Goal: Communication & Community: Answer question/provide support

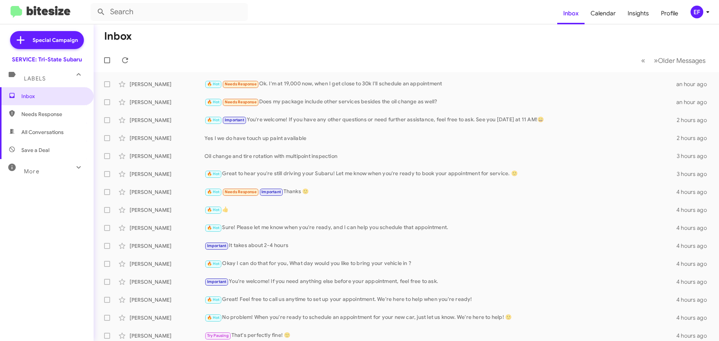
click at [44, 147] on span "Save a Deal" at bounding box center [35, 149] width 28 height 7
type input "in:not-interested"
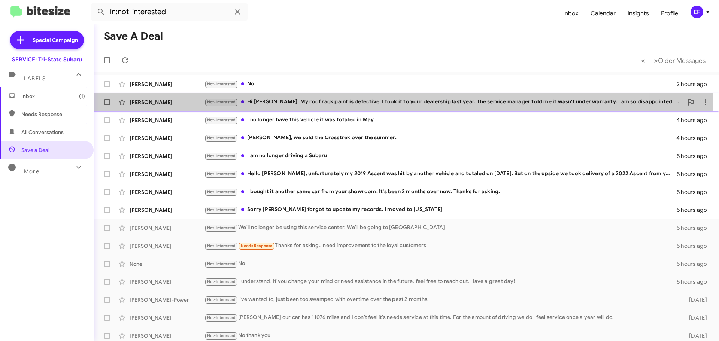
click at [300, 101] on div "Not-Interested Hi [PERSON_NAME], My roof rack paint is defective. I took it to …" at bounding box center [443, 102] width 478 height 9
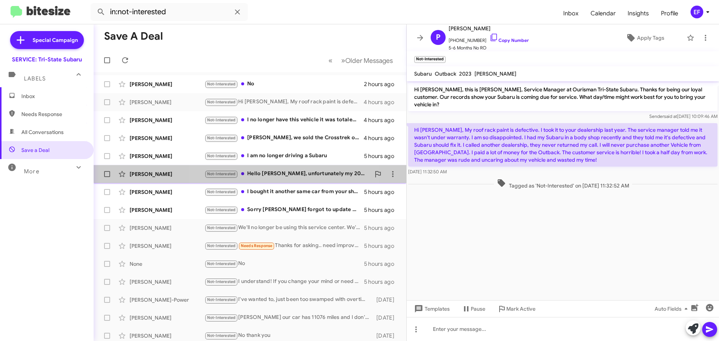
click at [250, 172] on div "Not-Interested Hello [PERSON_NAME], unfortunately my 2019 Ascent was hit by ano…" at bounding box center [287, 174] width 166 height 9
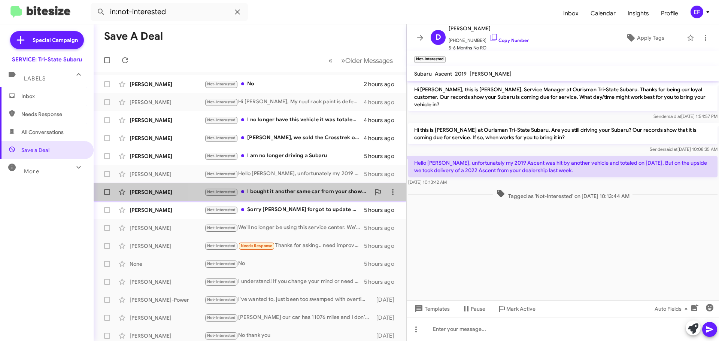
click at [250, 187] on div "[PERSON_NAME] Not-Interested I bought it another same car from your showroom. I…" at bounding box center [250, 191] width 301 height 15
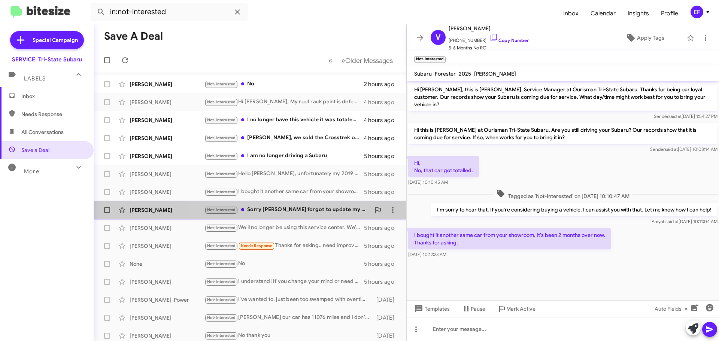
click at [256, 208] on div "Not-Interested Sorry [PERSON_NAME] I forgot to update my records. I moved to [U…" at bounding box center [287, 209] width 166 height 9
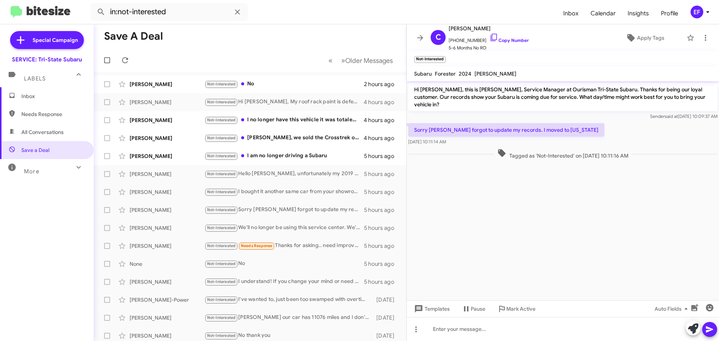
click at [37, 95] on span "Inbox" at bounding box center [53, 95] width 64 height 7
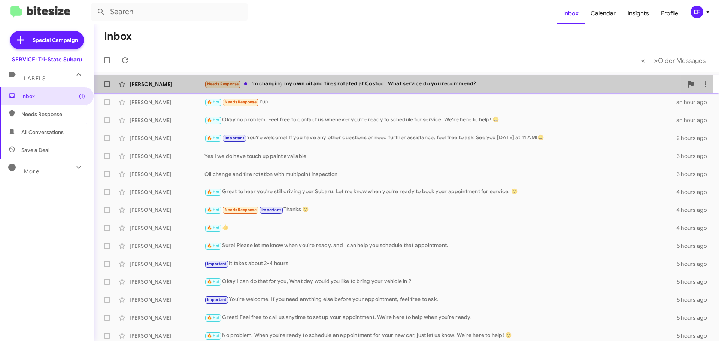
click at [269, 82] on div "Needs Response I'm changing my own oil and tires rotated at Costco . What servi…" at bounding box center [443, 84] width 478 height 9
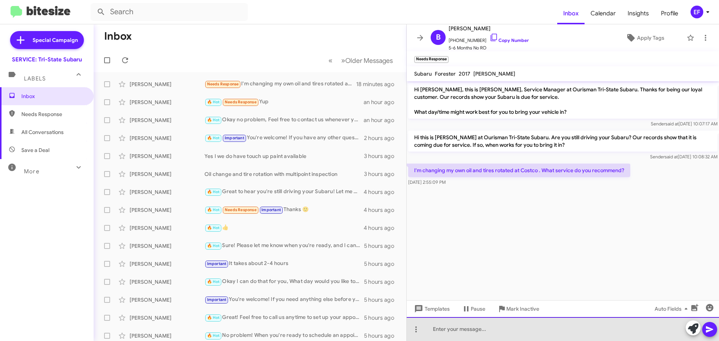
click at [439, 329] on div at bounding box center [562, 329] width 312 height 24
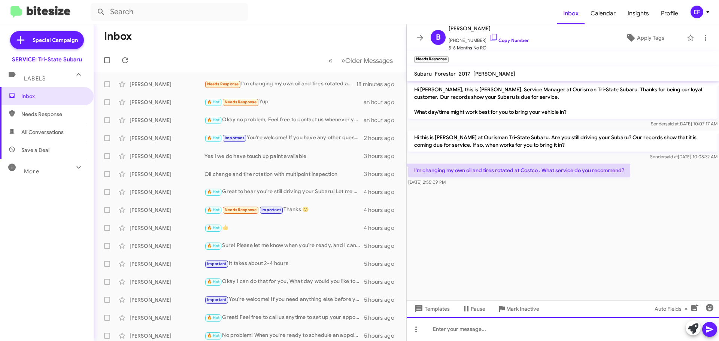
click at [458, 329] on div at bounding box center [562, 329] width 312 height 24
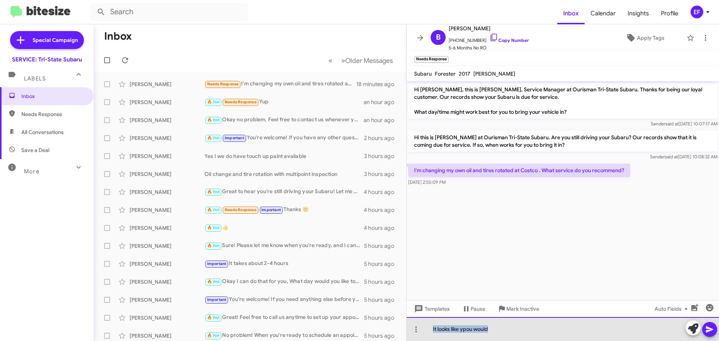
drag, startPoint x: 431, startPoint y: 327, endPoint x: 497, endPoint y: 327, distance: 65.9
click at [497, 327] on div "It looks like ypou would" at bounding box center [562, 329] width 312 height 24
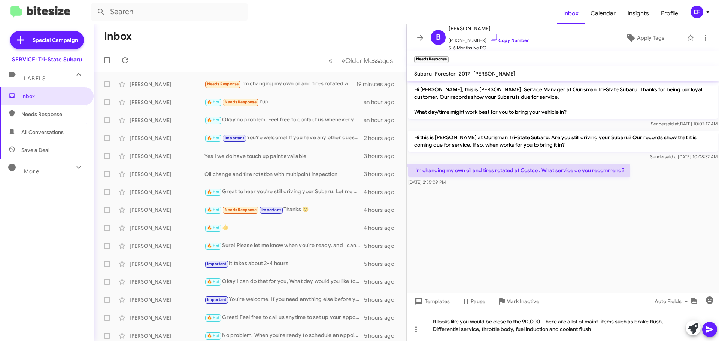
click at [436, 329] on div "It looks like you would be close to the 90,000. There are a lot of maint. items…" at bounding box center [562, 324] width 312 height 31
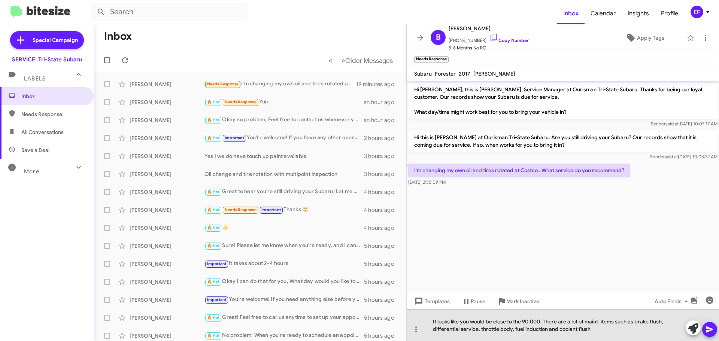
click at [594, 330] on div "It looks like you would be close to the 90,000. There are a lot of maint. items…" at bounding box center [562, 324] width 312 height 31
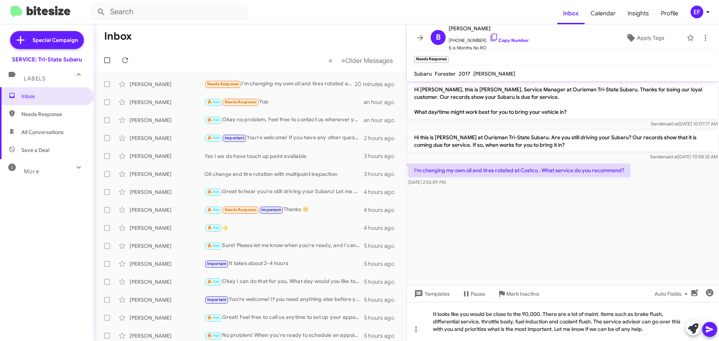
click at [711, 330] on icon at bounding box center [708, 329] width 7 height 6
